Goal: Transaction & Acquisition: Purchase product/service

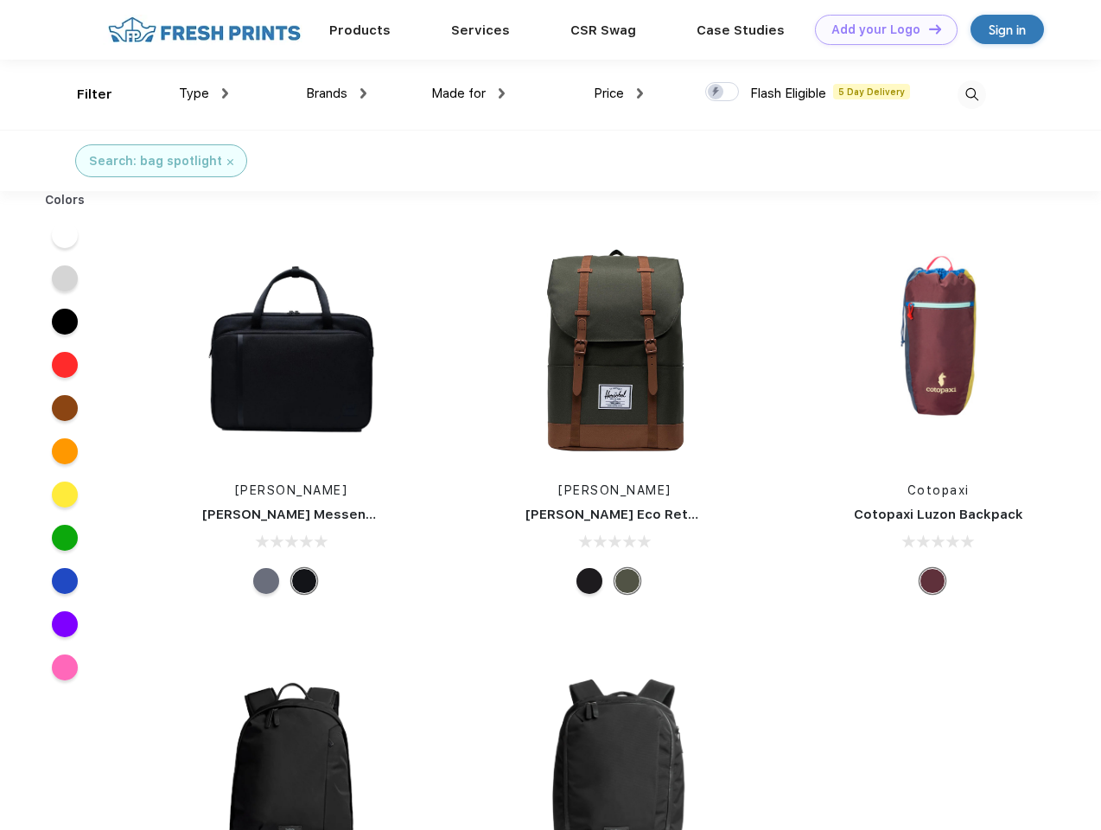
click at [880, 29] on link "Add your Logo Design Tool" at bounding box center [886, 30] width 143 height 30
click at [0, 0] on div "Design Tool" at bounding box center [0, 0] width 0 height 0
click at [928, 29] on link "Add your Logo Design Tool" at bounding box center [886, 30] width 143 height 30
click at [83, 94] on div "Filter" at bounding box center [94, 95] width 35 height 20
click at [204, 93] on span "Type" at bounding box center [194, 94] width 30 height 16
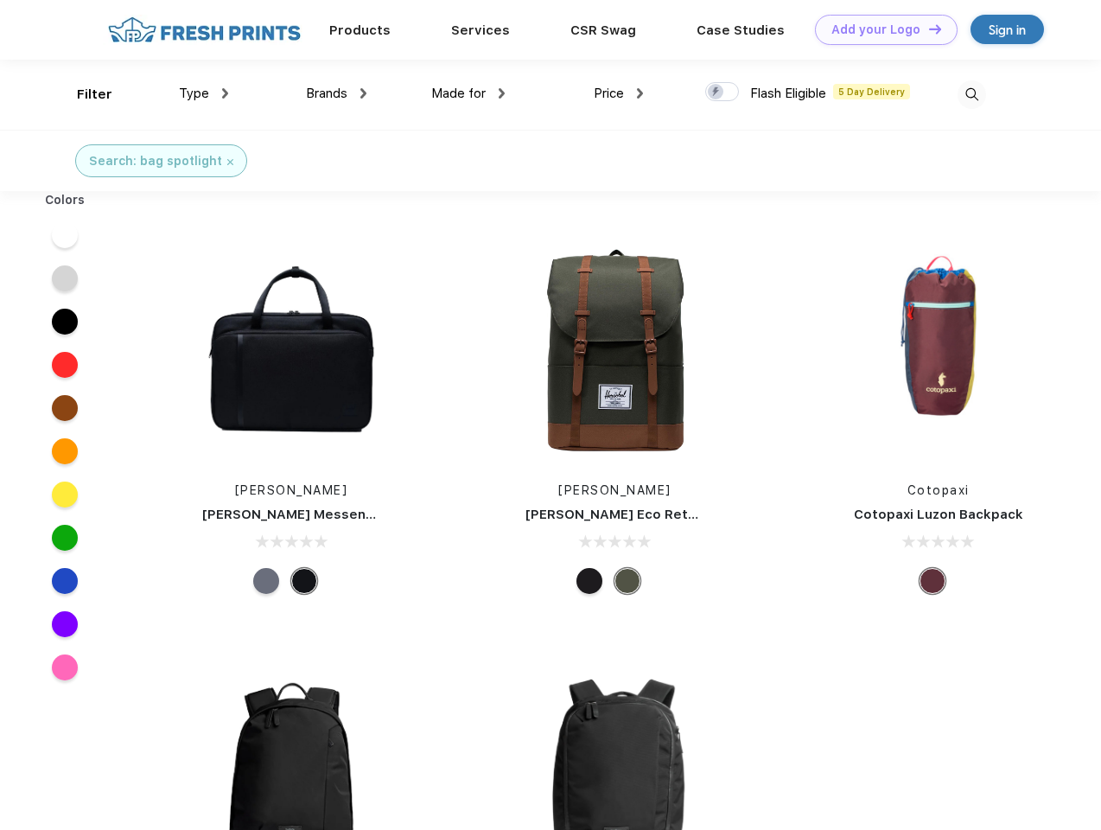
click at [336, 93] on span "Brands" at bounding box center [326, 94] width 41 height 16
click at [469, 93] on span "Made for" at bounding box center [458, 94] width 54 height 16
click at [619, 93] on span "Price" at bounding box center [609, 94] width 30 height 16
click at [723, 92] on div at bounding box center [722, 91] width 34 height 19
click at [717, 92] on input "checkbox" at bounding box center [710, 86] width 11 height 11
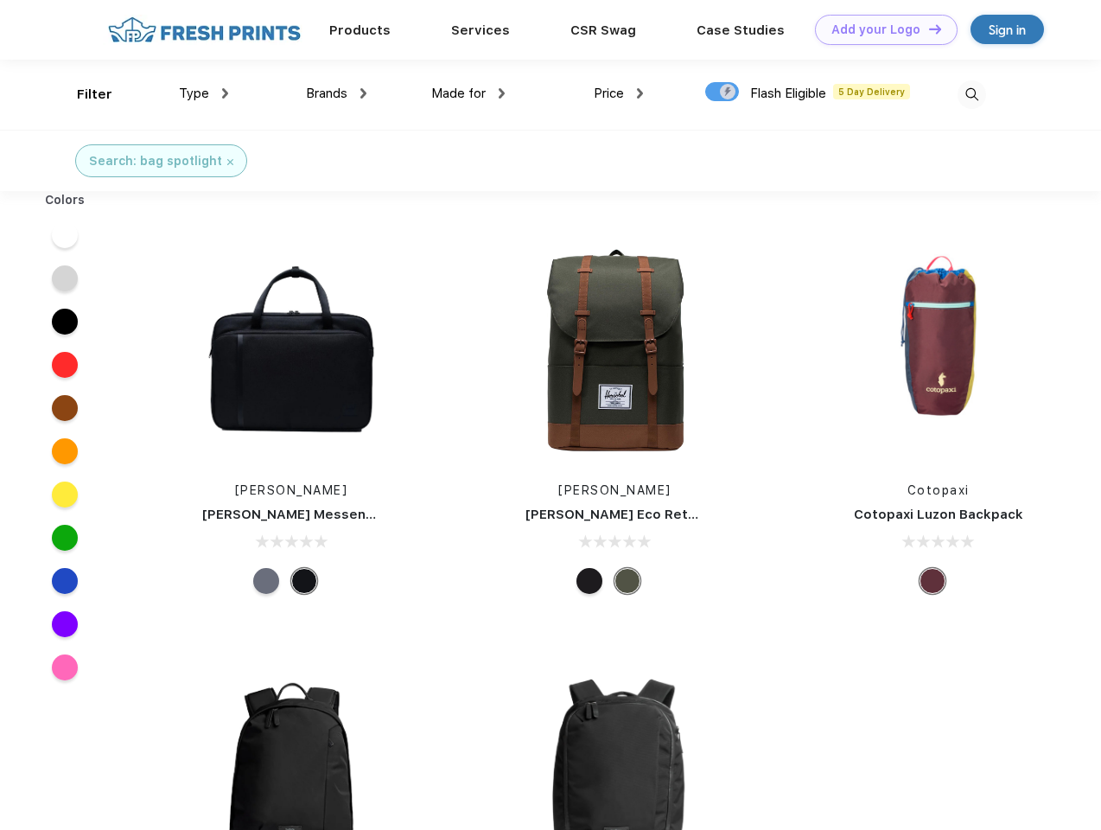
click at [972, 94] on img at bounding box center [972, 94] width 29 height 29
